Goal: Task Accomplishment & Management: Use online tool/utility

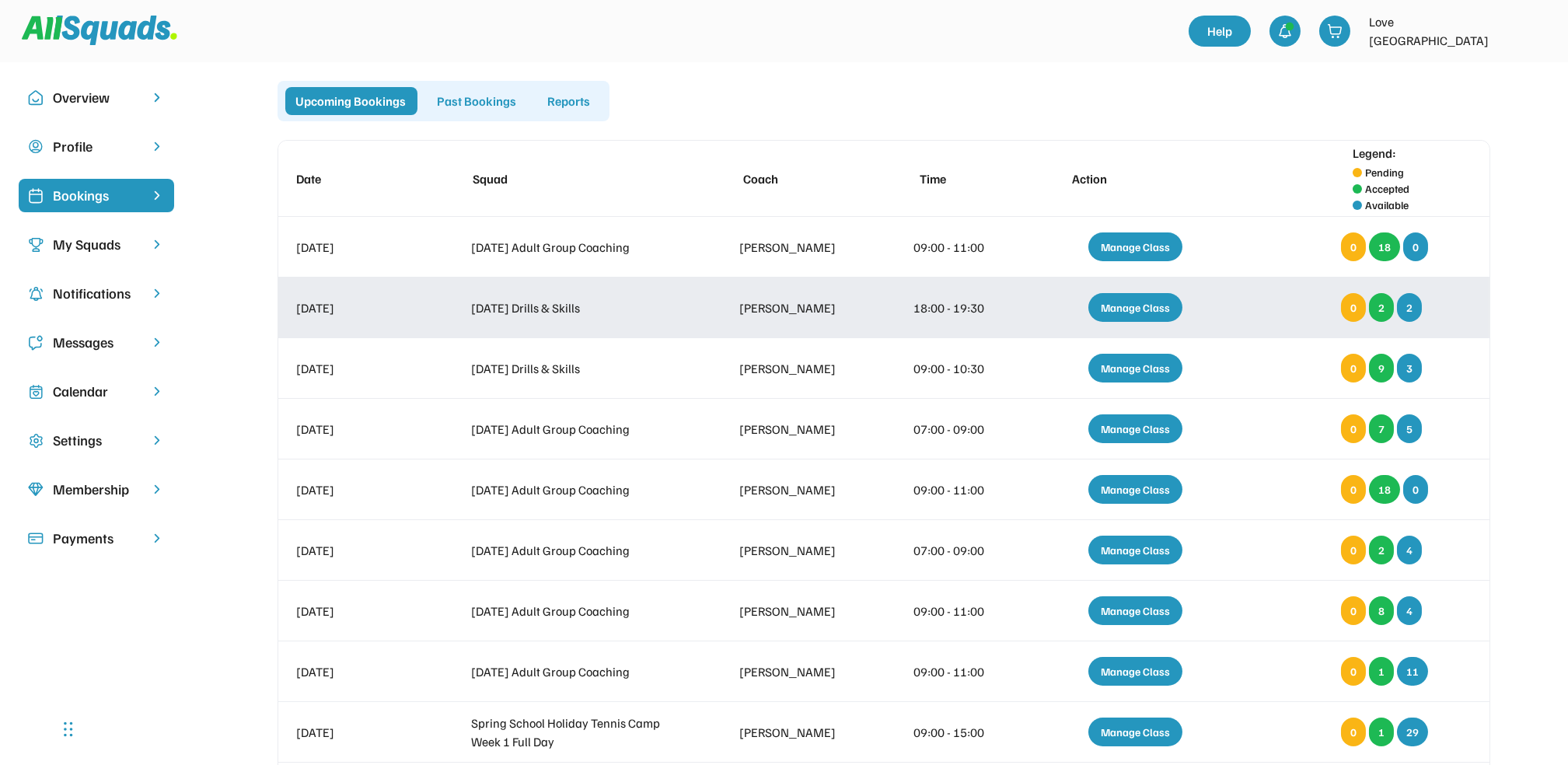
click at [1123, 303] on div "Manage Class" at bounding box center [1135, 308] width 94 height 29
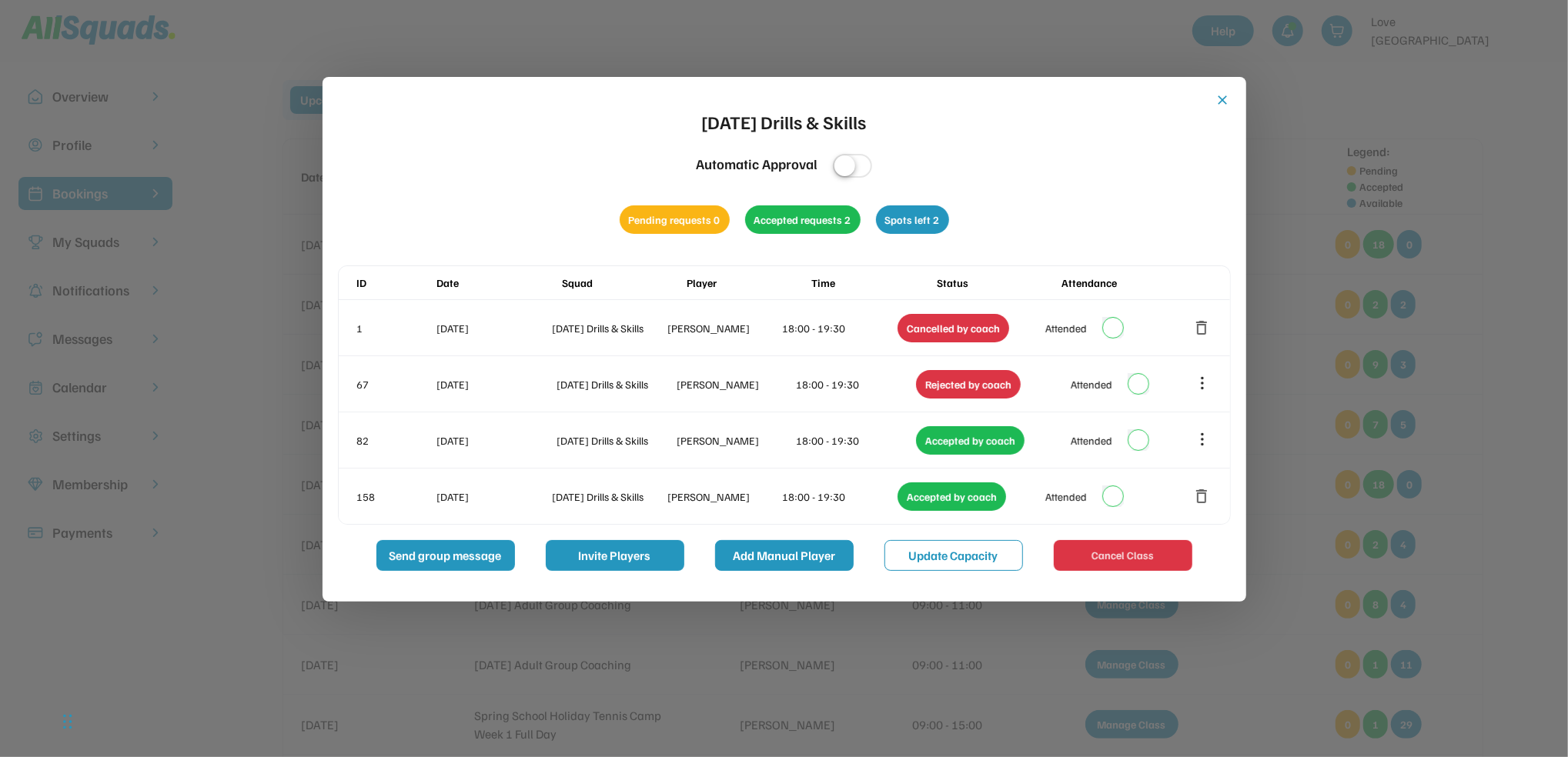
click at [805, 552] on button "Add Manual Player" at bounding box center [784, 555] width 139 height 31
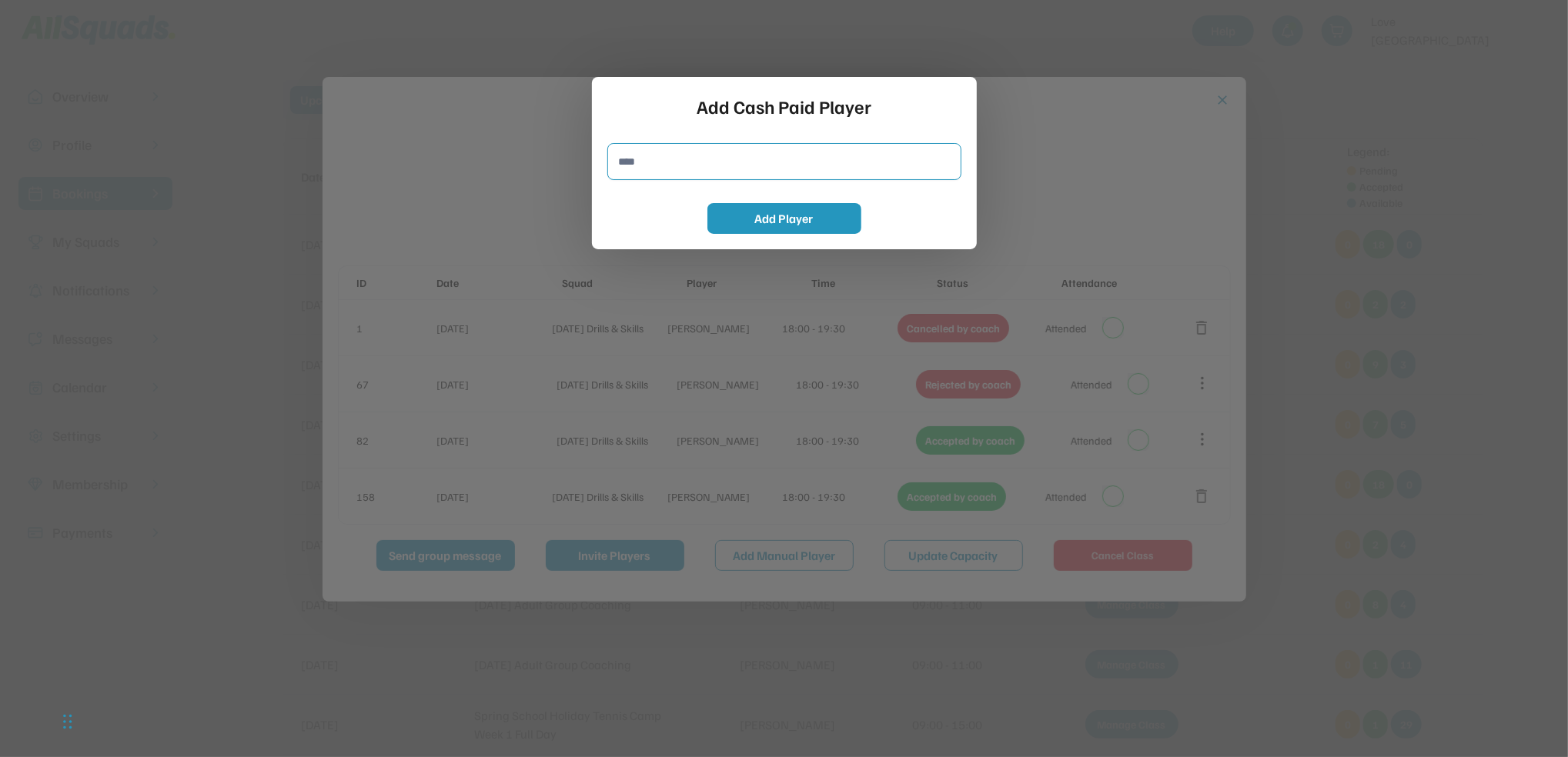
click at [643, 172] on input "input" at bounding box center [784, 161] width 354 height 37
type input "**********"
click at [811, 210] on button "Add Player" at bounding box center [785, 218] width 154 height 31
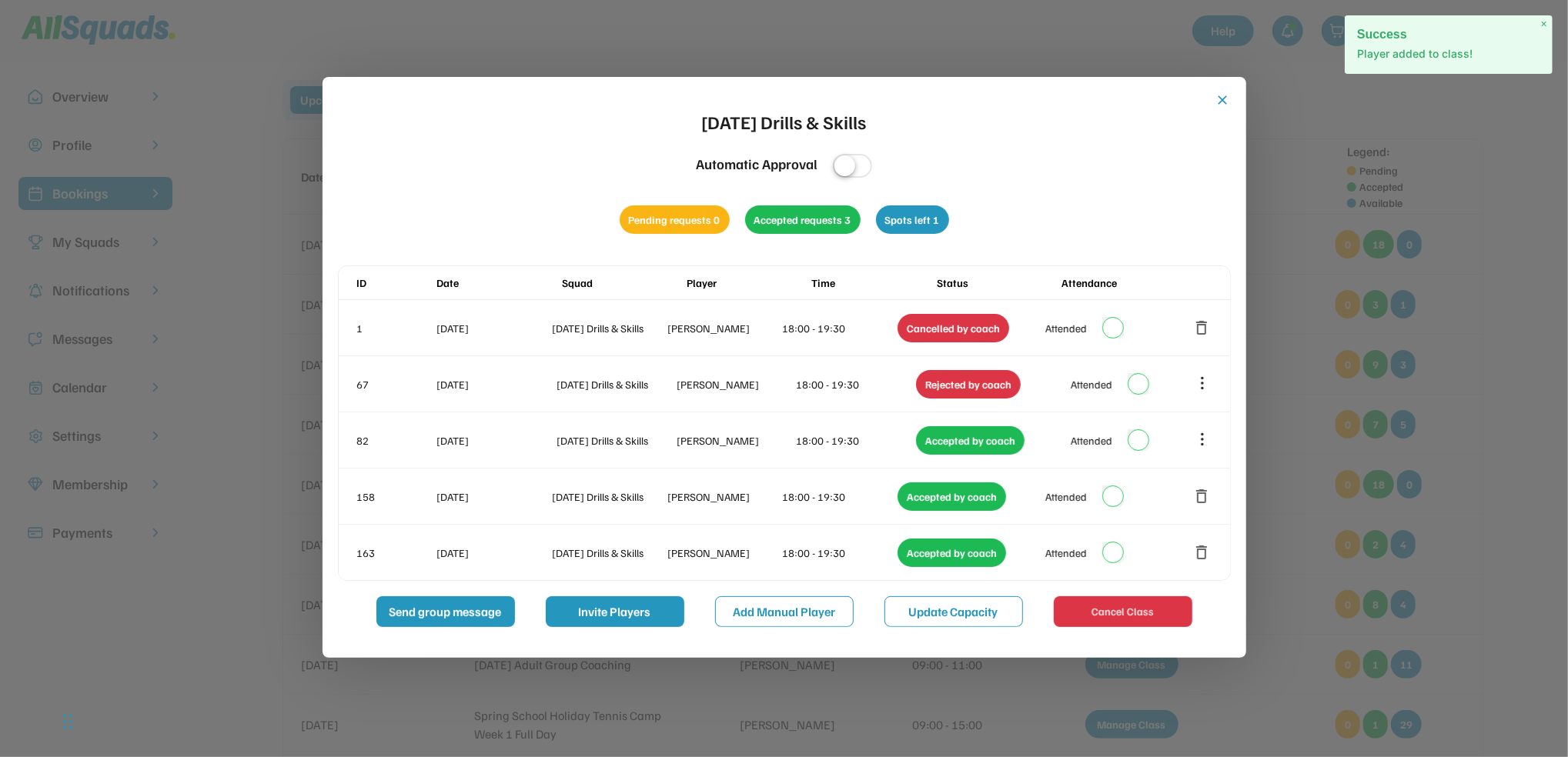
click at [1219, 98] on button "close" at bounding box center [1223, 100] width 16 height 16
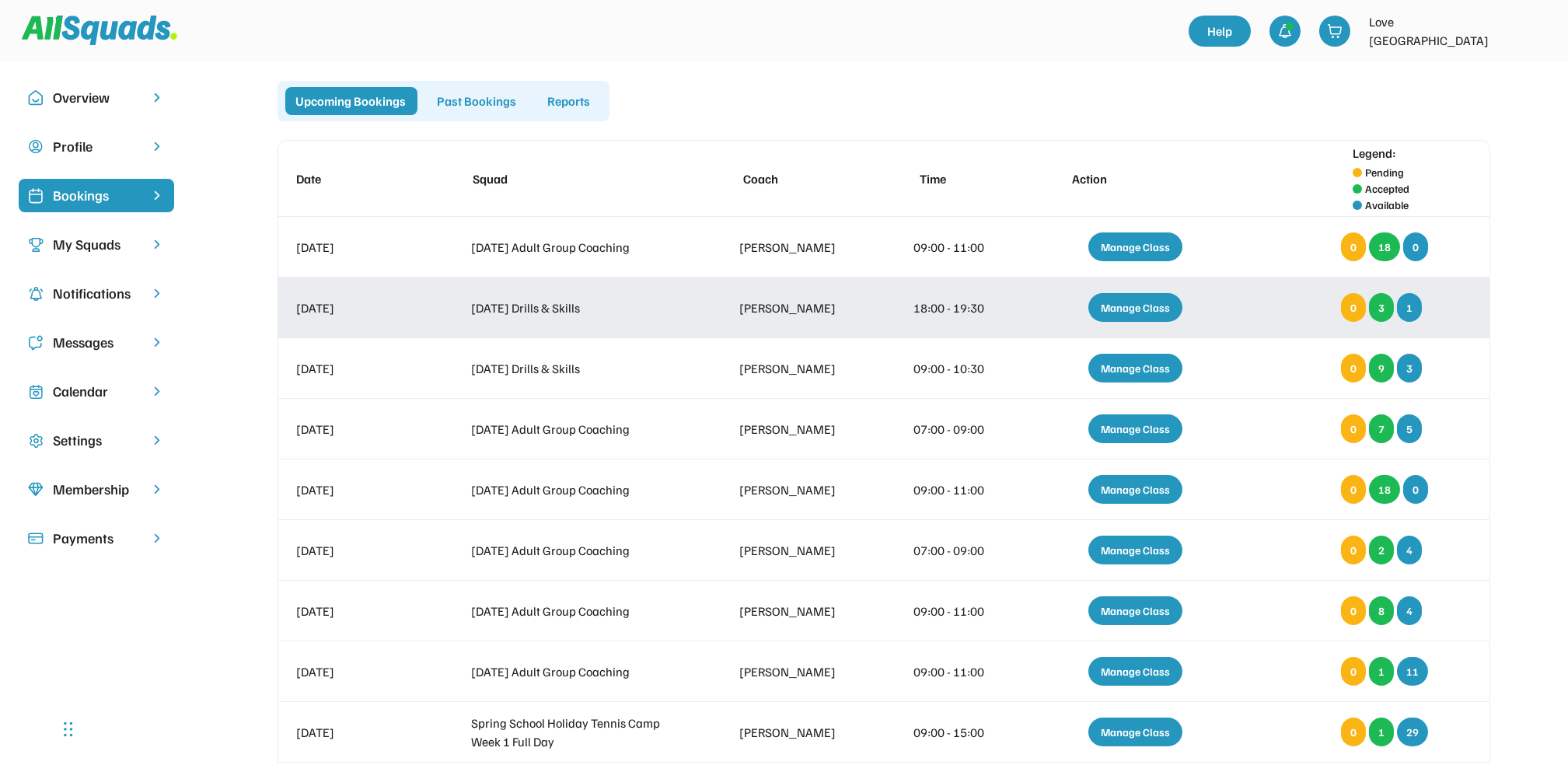
click at [1151, 309] on div "Manage Class" at bounding box center [1135, 308] width 94 height 29
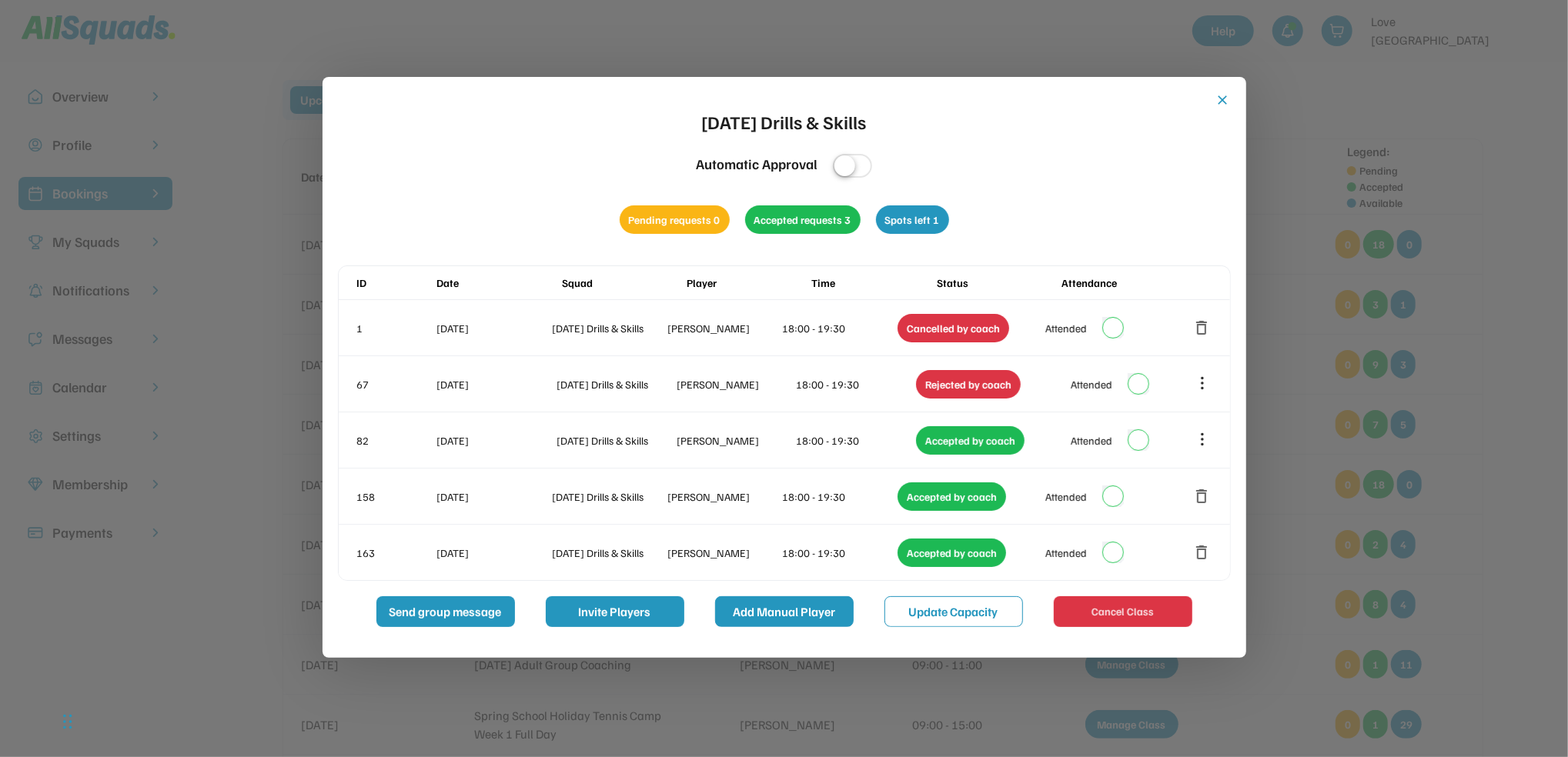
click at [807, 610] on button "Add Manual Player" at bounding box center [784, 611] width 139 height 31
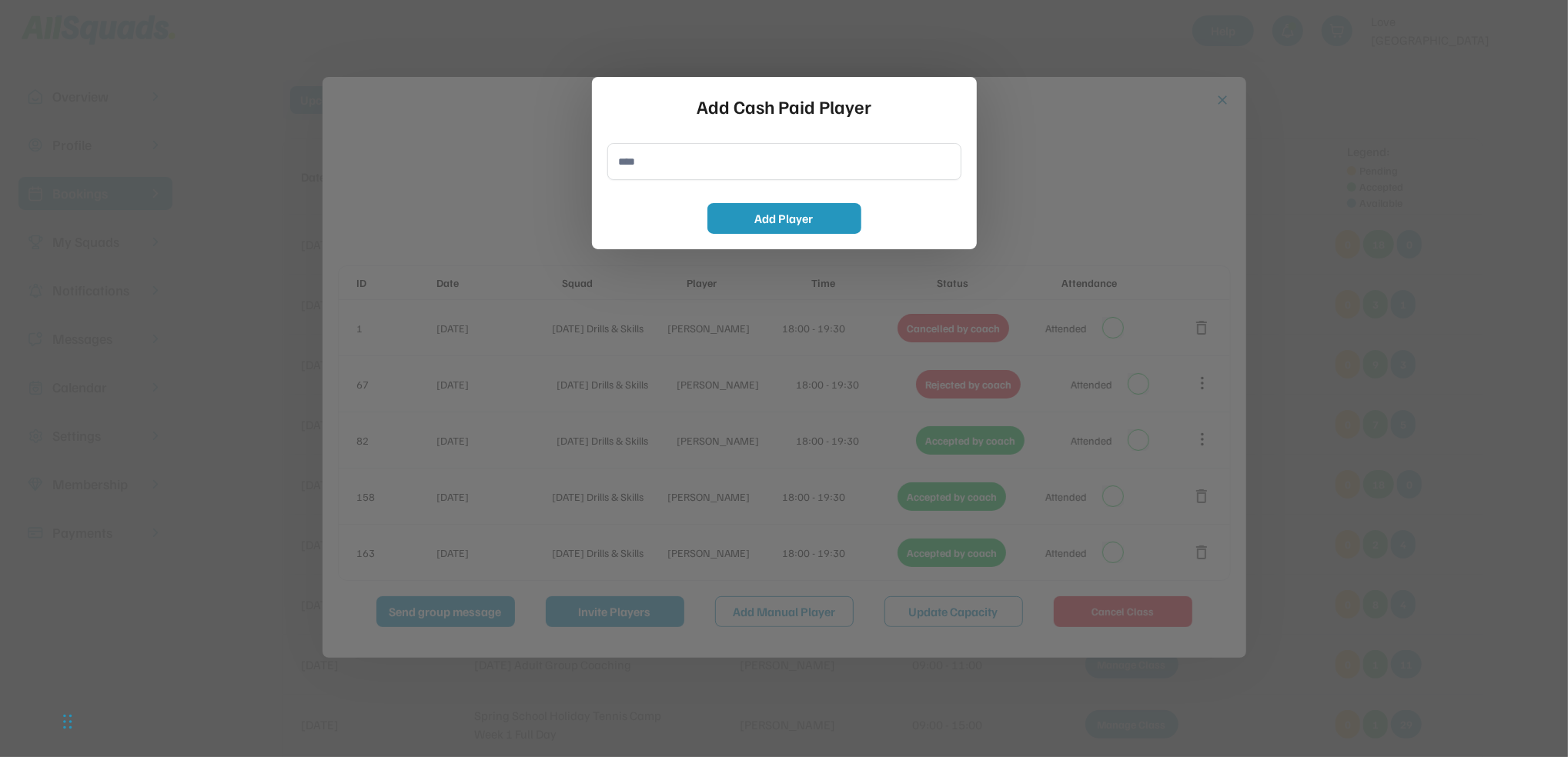
click at [673, 151] on input "input" at bounding box center [784, 161] width 354 height 37
type input "**********"
click at [756, 224] on button "Add Player" at bounding box center [785, 218] width 154 height 31
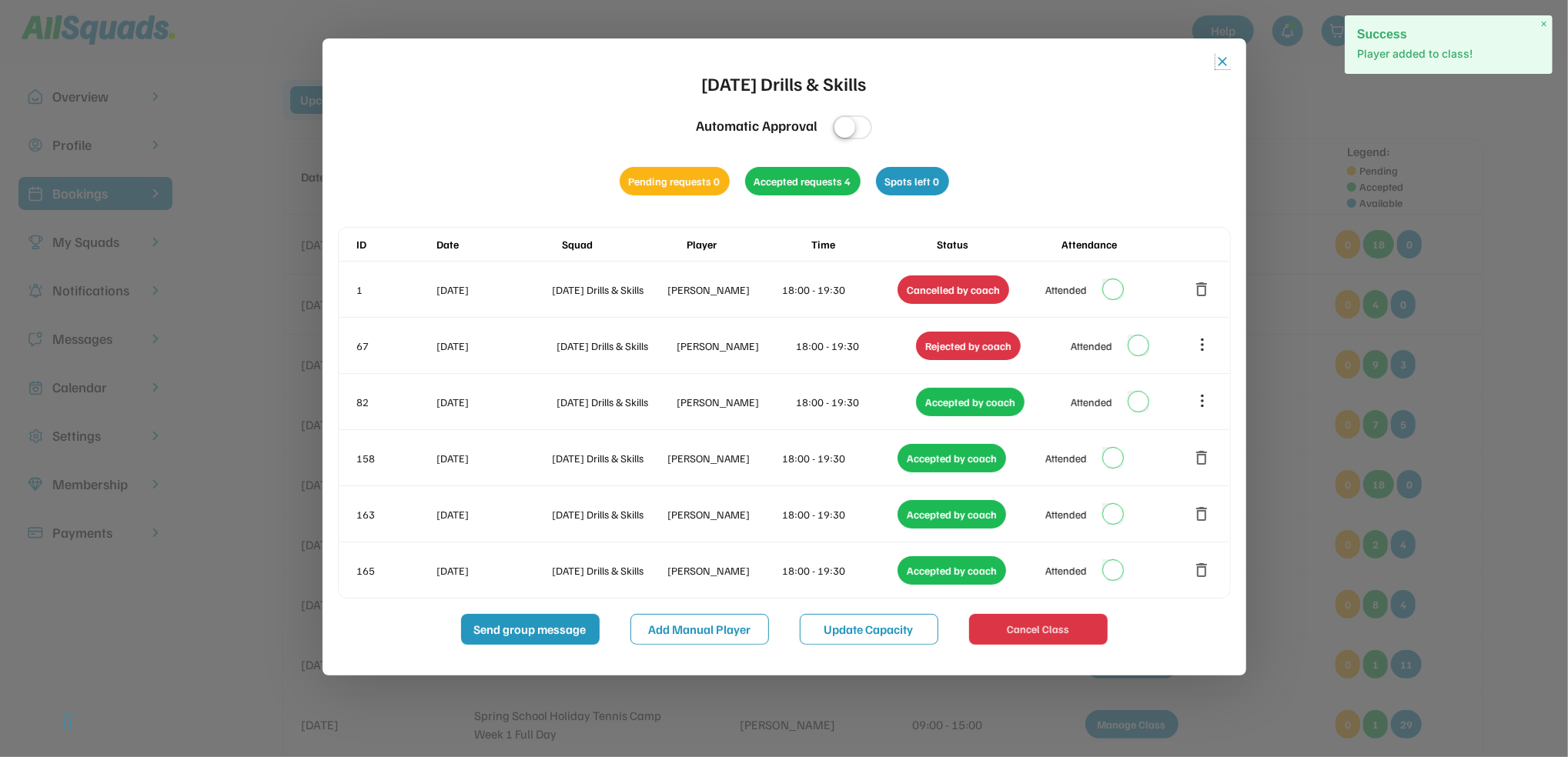
click at [1223, 58] on button "close" at bounding box center [1223, 61] width 16 height 16
